Goal: Transaction & Acquisition: Purchase product/service

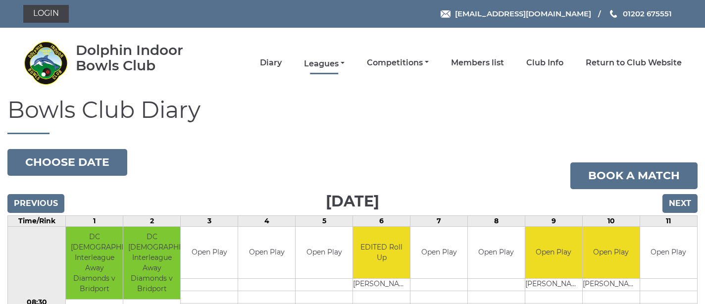
click at [345, 62] on link "Leagues" at bounding box center [324, 63] width 41 height 11
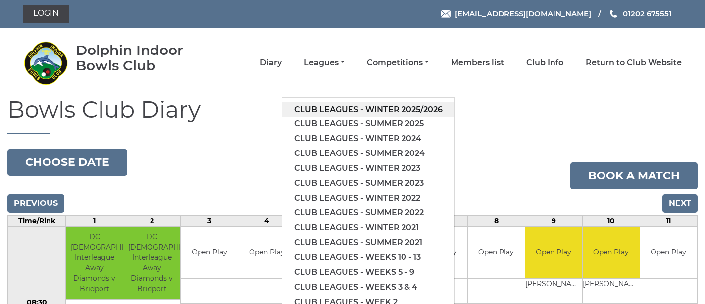
click at [380, 109] on link "Club leagues - Winter 2025/2026" at bounding box center [368, 109] width 172 height 15
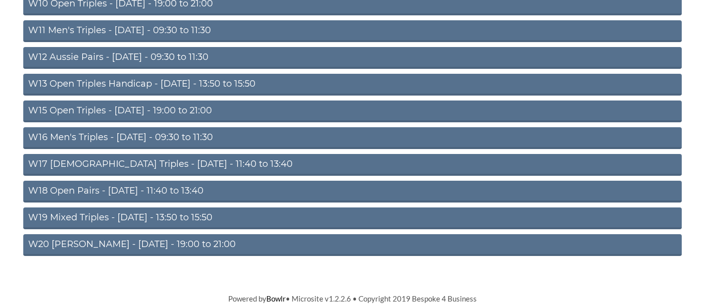
scroll to position [379, 0]
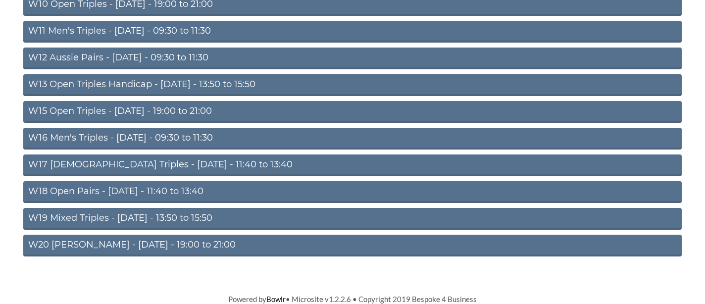
click at [70, 245] on link "W20 [PERSON_NAME] - [DATE] - 19:00 to 21:00" at bounding box center [352, 246] width 658 height 22
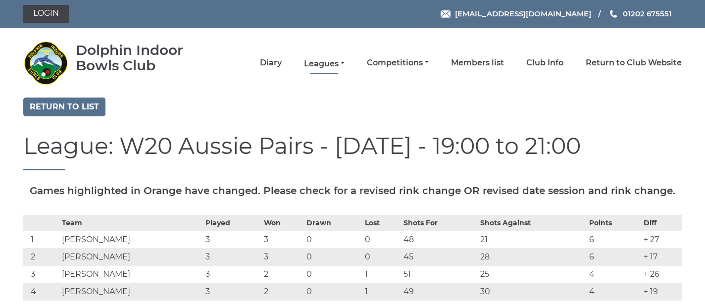
click at [341, 63] on link "Leagues" at bounding box center [324, 63] width 41 height 11
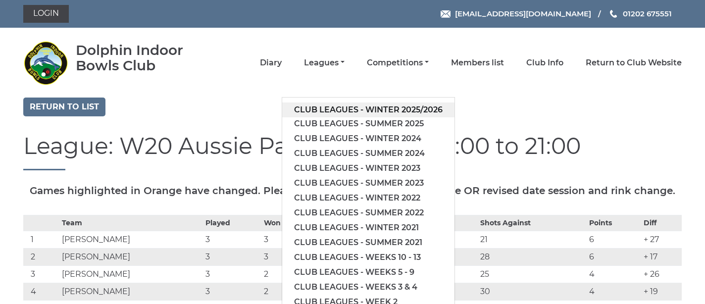
click at [357, 112] on link "Club leagues - Winter 2025/2026" at bounding box center [368, 109] width 172 height 15
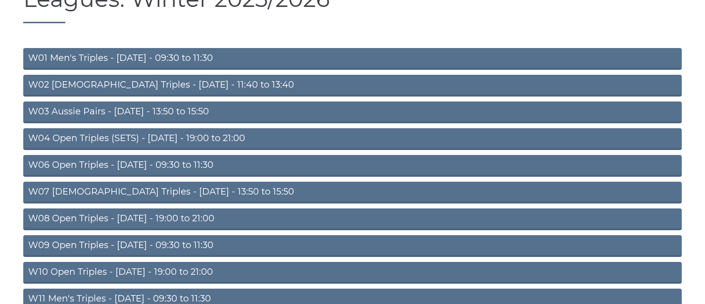
scroll to position [112, 0]
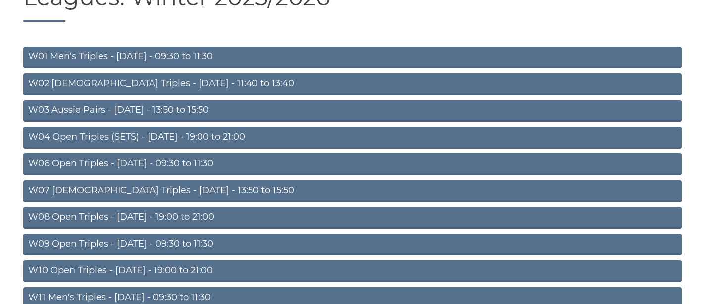
click at [180, 216] on link "W08 Open Triples - Tuesday - 19:00 to 21:00" at bounding box center [352, 218] width 658 height 22
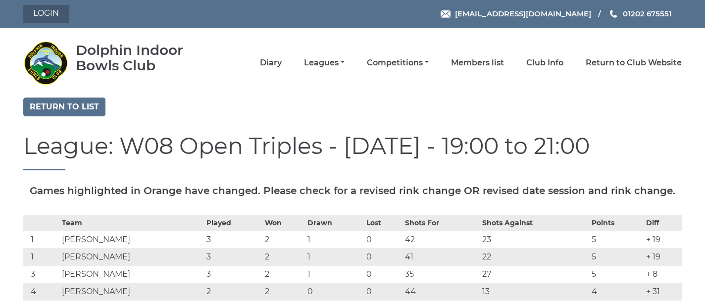
click at [42, 9] on link "Login" at bounding box center [46, 14] width 46 height 18
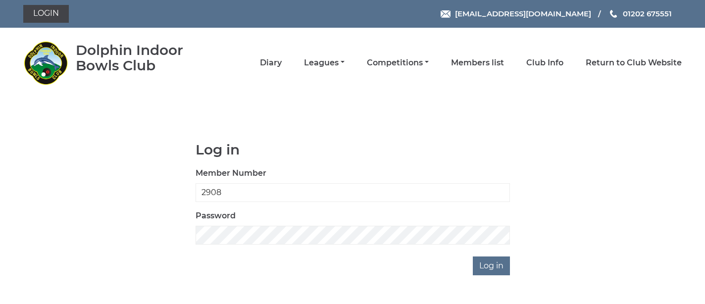
type input "2908"
click at [489, 265] on input "Log in" at bounding box center [491, 265] width 37 height 19
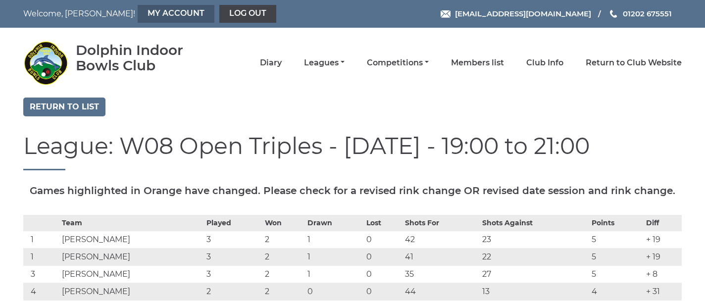
click at [138, 15] on link "My Account" at bounding box center [176, 14] width 77 height 18
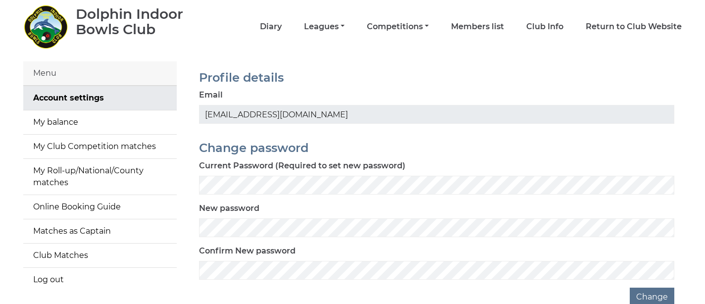
scroll to position [20, 0]
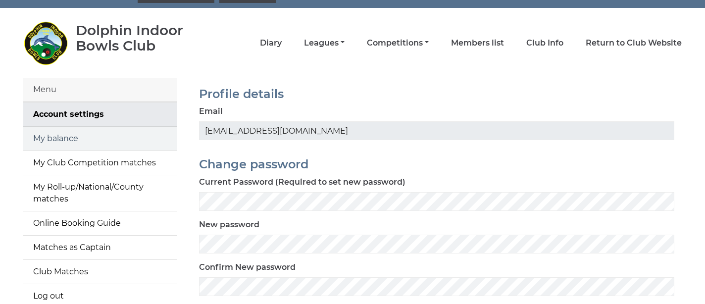
click at [55, 139] on link "My balance" at bounding box center [99, 139] width 153 height 24
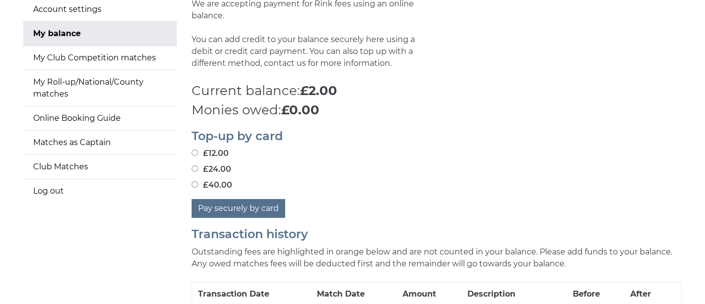
scroll to position [125, 0]
click at [197, 165] on input "£24.00" at bounding box center [195, 168] width 6 height 6
radio input "true"
click at [231, 199] on button "Pay securely by card" at bounding box center [239, 208] width 94 height 19
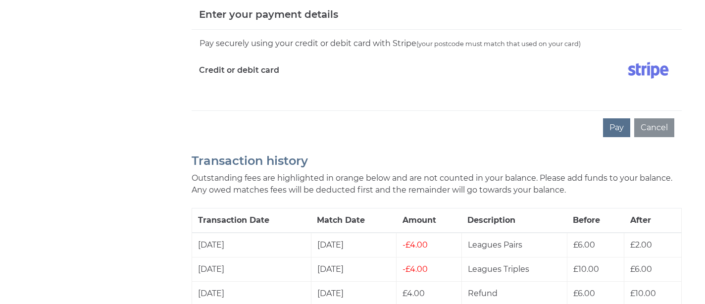
scroll to position [348, 0]
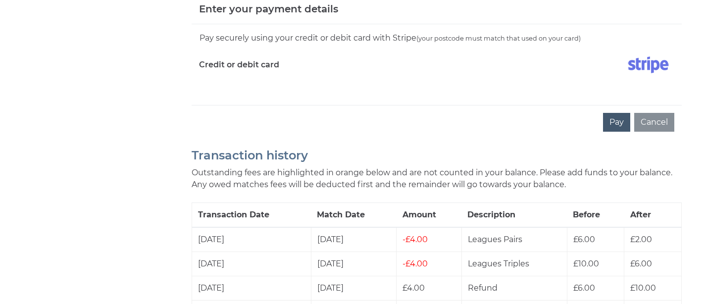
click at [620, 113] on button "Pay" at bounding box center [616, 122] width 27 height 19
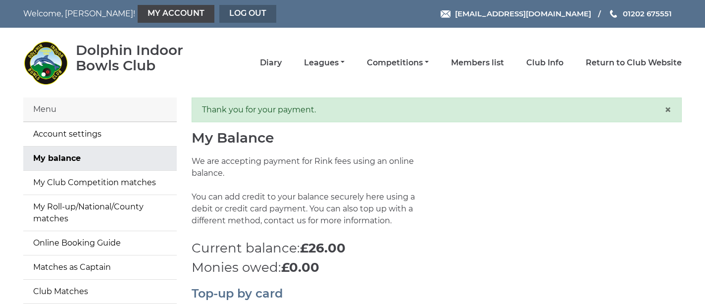
click at [219, 12] on link "Log out" at bounding box center [247, 14] width 57 height 18
